Goal: Task Accomplishment & Management: Use online tool/utility

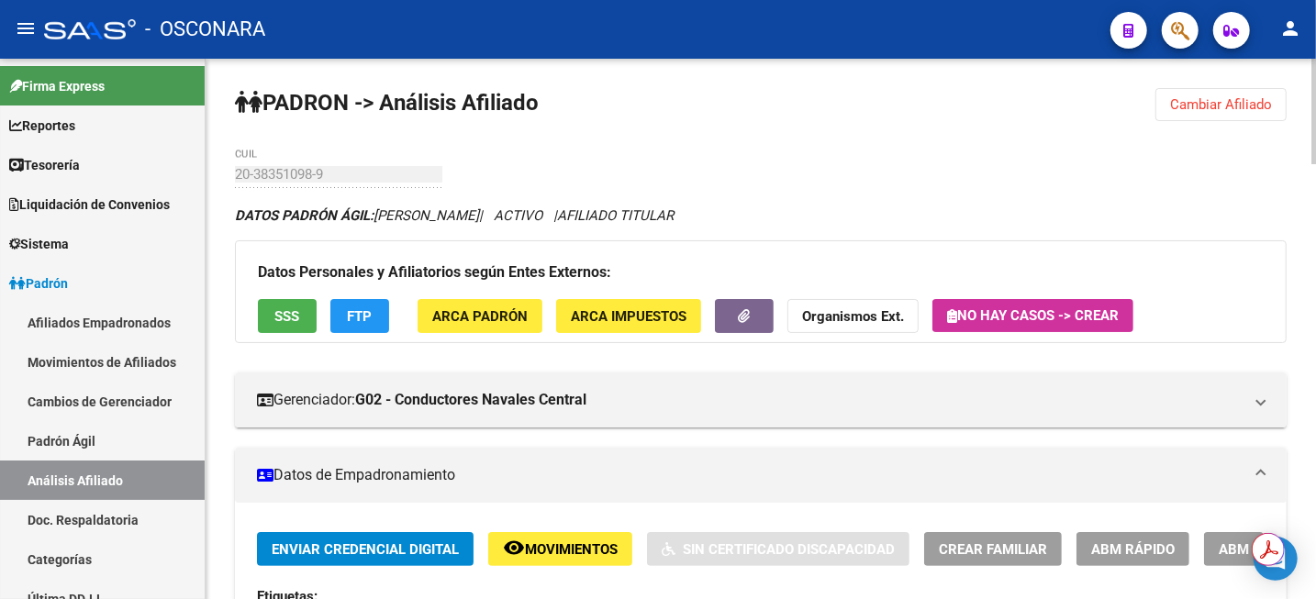
click at [1228, 101] on span "Cambiar Afiliado" at bounding box center [1221, 104] width 102 height 17
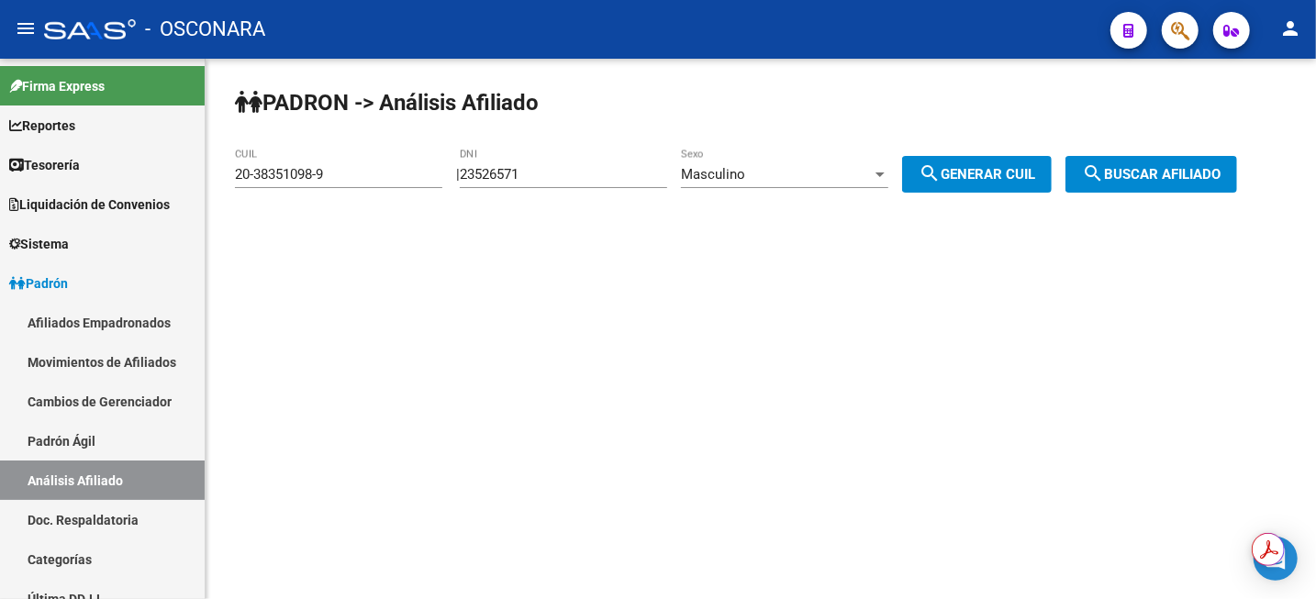
click at [555, 186] on div "23526571 DNI" at bounding box center [563, 168] width 207 height 39
click at [559, 179] on input "23526571" at bounding box center [563, 174] width 207 height 17
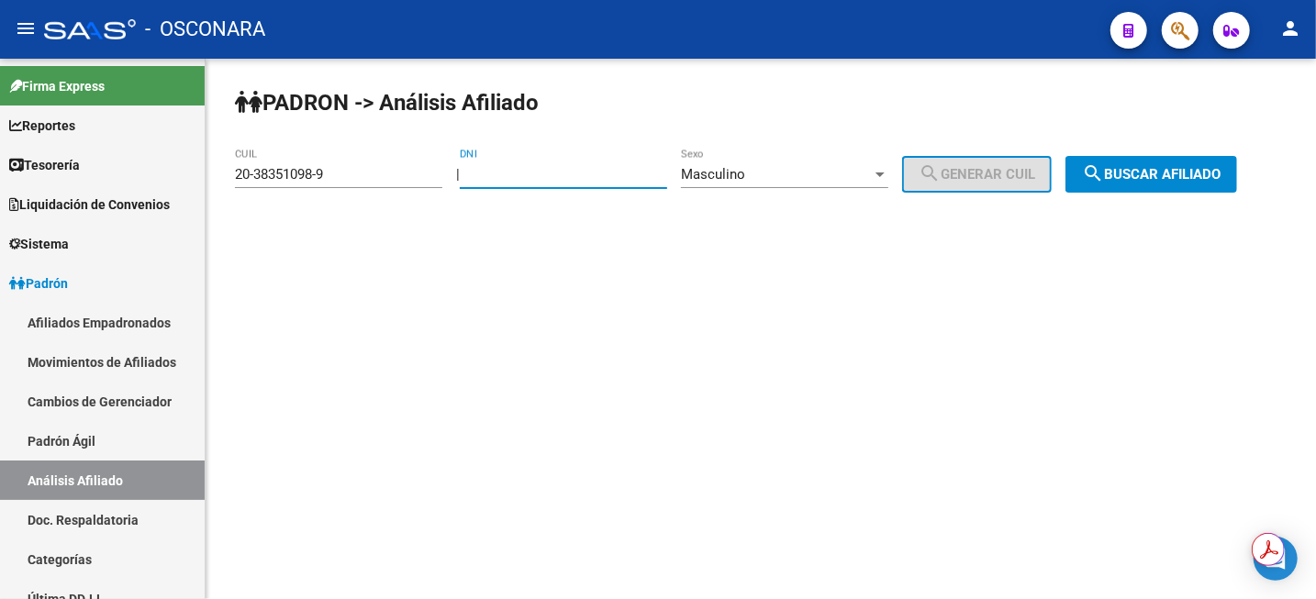
click at [545, 181] on input "DNI" at bounding box center [563, 174] width 207 height 17
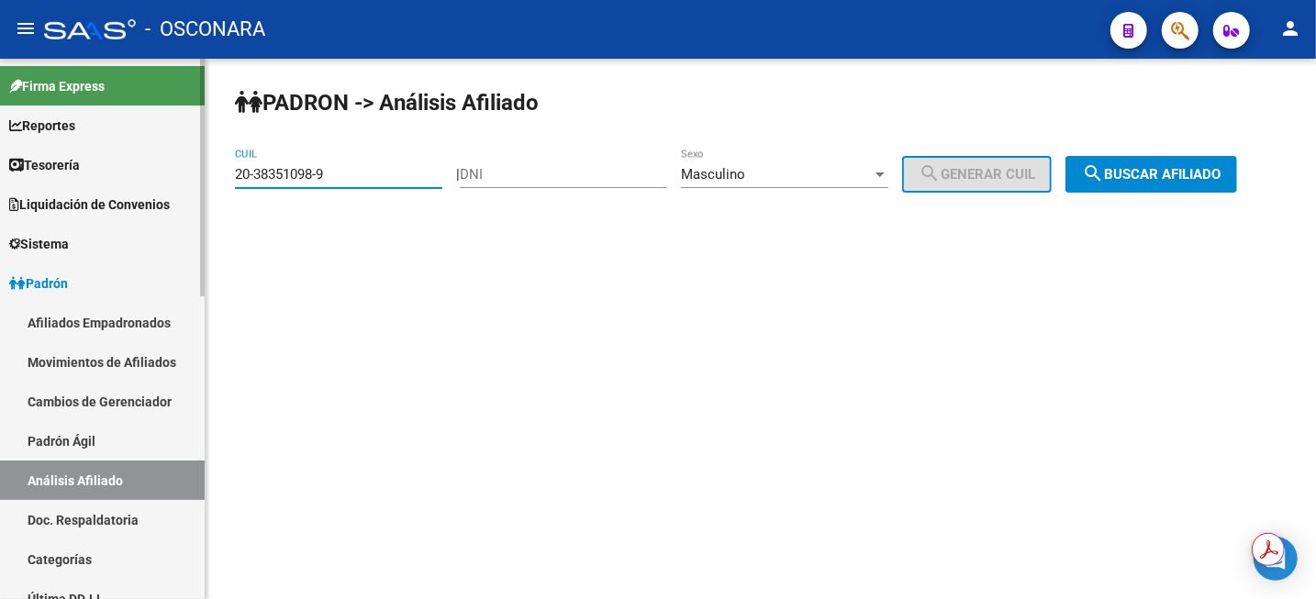
drag, startPoint x: 353, startPoint y: 178, endPoint x: 150, endPoint y: 182, distance: 202.8
click at [150, 182] on mat-sidenav-container "Firma Express Reportes Tablero de Control Ingresos Percibidos Análisis de todos…" at bounding box center [658, 329] width 1316 height 540
paste input "17769241-8"
type input "20-17769241-8"
click at [1176, 192] on button "search Buscar afiliado" at bounding box center [1151, 174] width 172 height 37
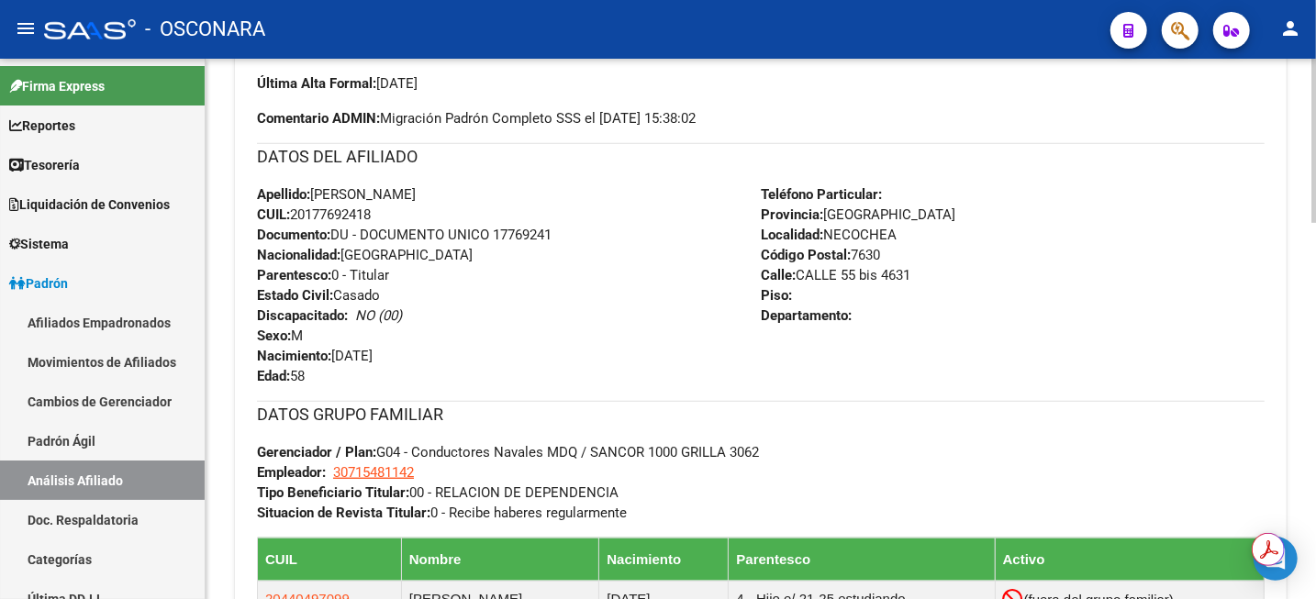
scroll to position [803, 0]
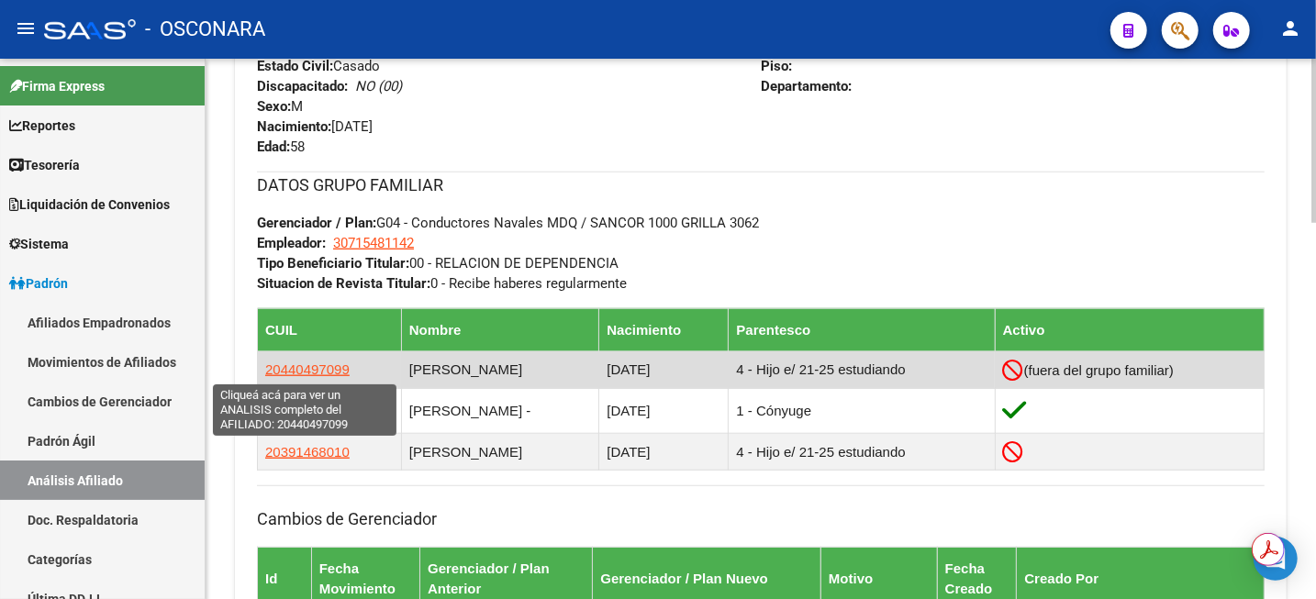
click at [294, 362] on span "20440497099" at bounding box center [307, 369] width 84 height 16
type textarea "20440497099"
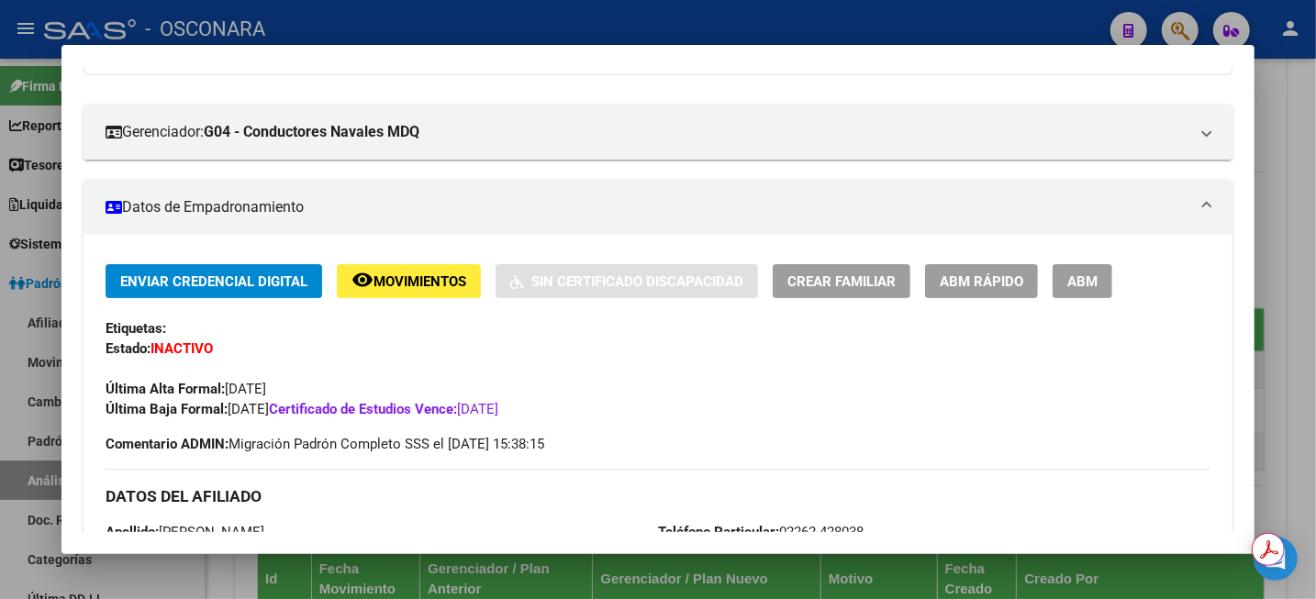
scroll to position [229, 0]
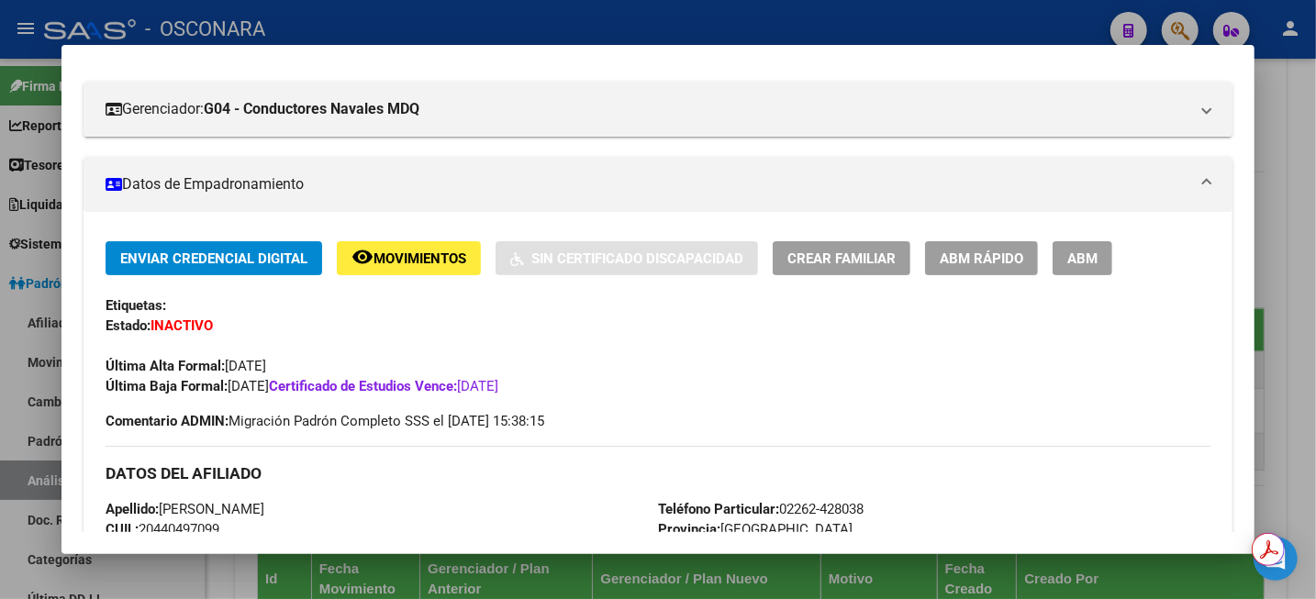
click at [1314, 90] on div at bounding box center [658, 299] width 1316 height 599
